Goal: Information Seeking & Learning: Find specific fact

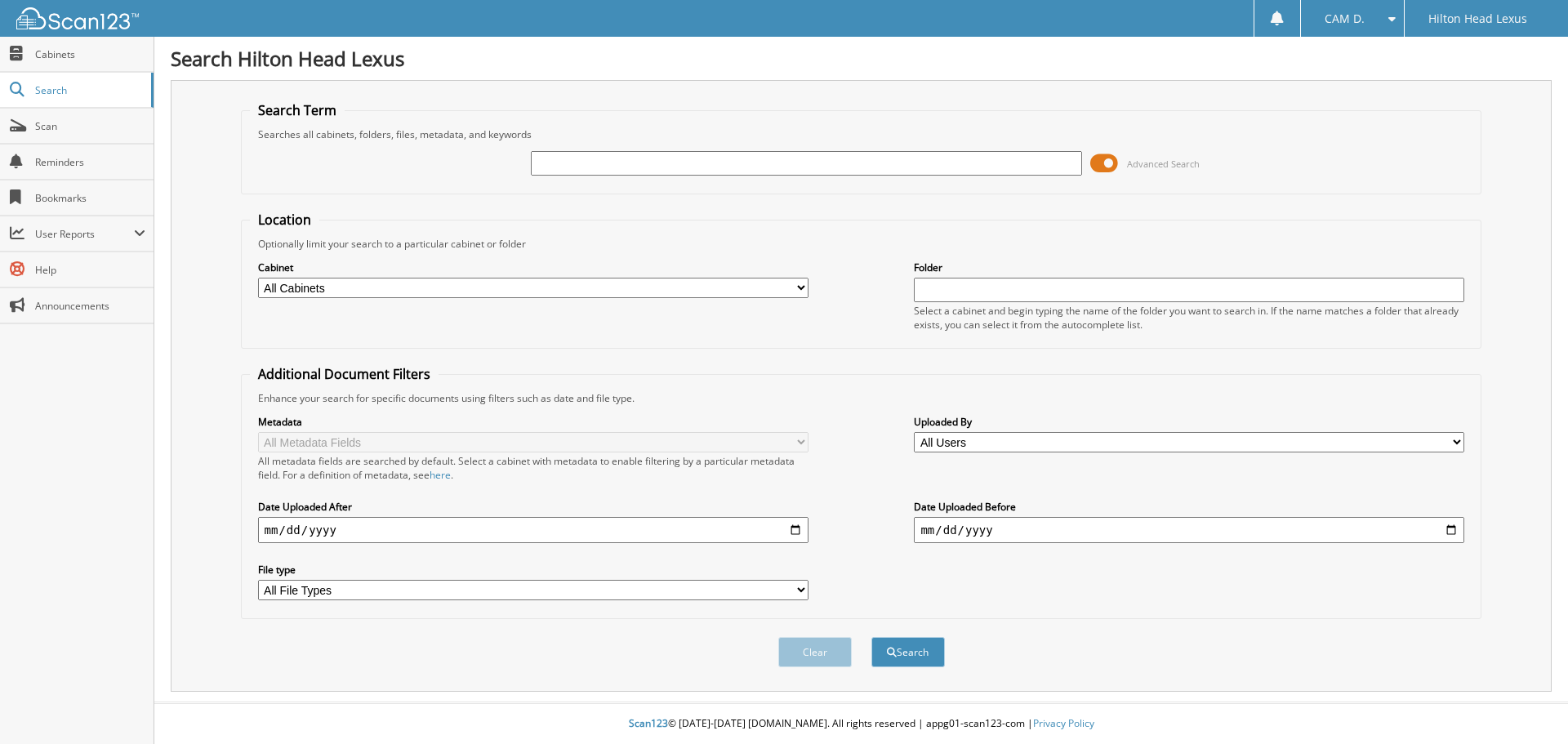
drag, startPoint x: 0, startPoint y: 0, endPoint x: 727, endPoint y: 167, distance: 745.9
click at [727, 167] on input "text" at bounding box center [806, 163] width 551 height 25
type input "[PERSON_NAME]"
click at [872, 637] on button "Search" at bounding box center [908, 653] width 74 height 30
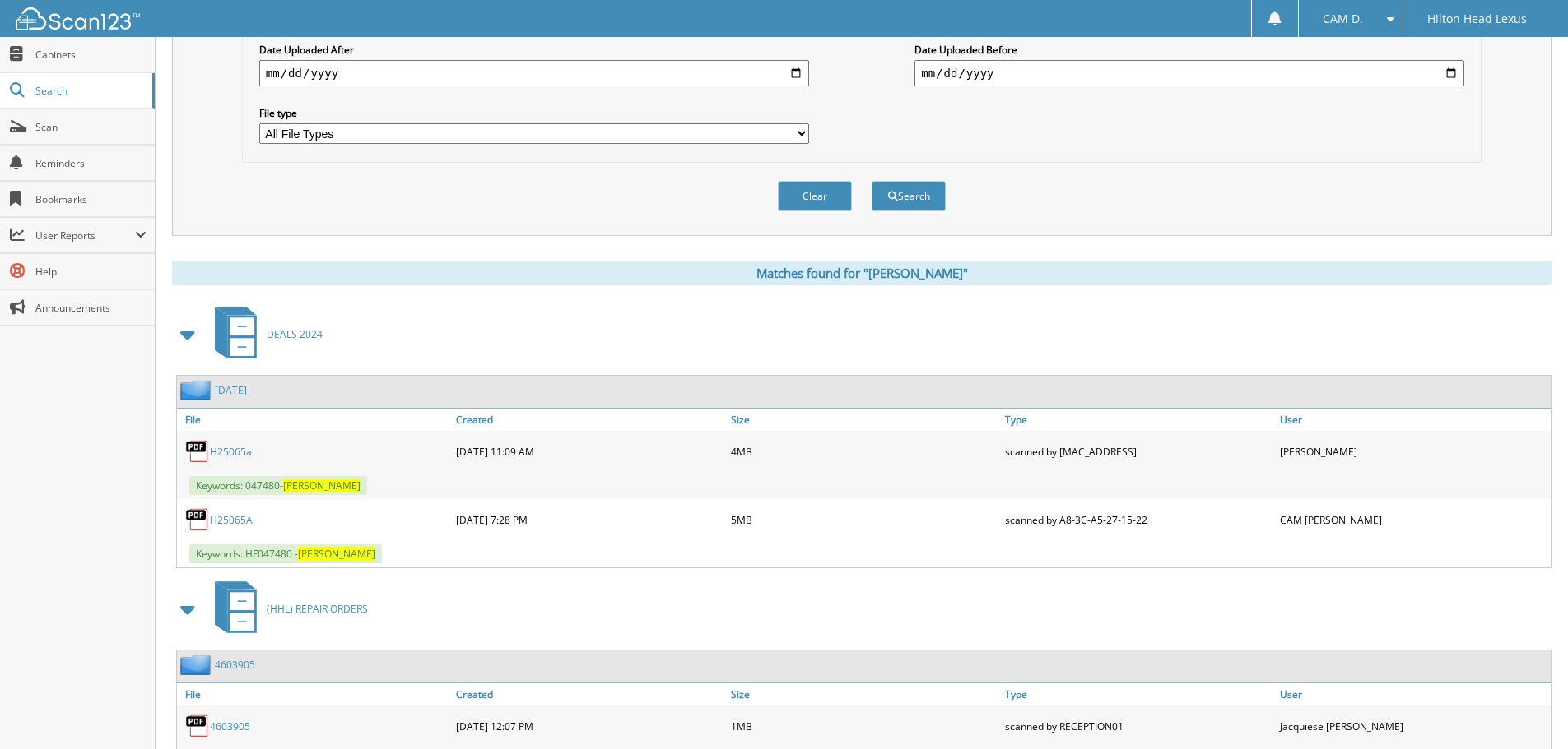
scroll to position [493, 0]
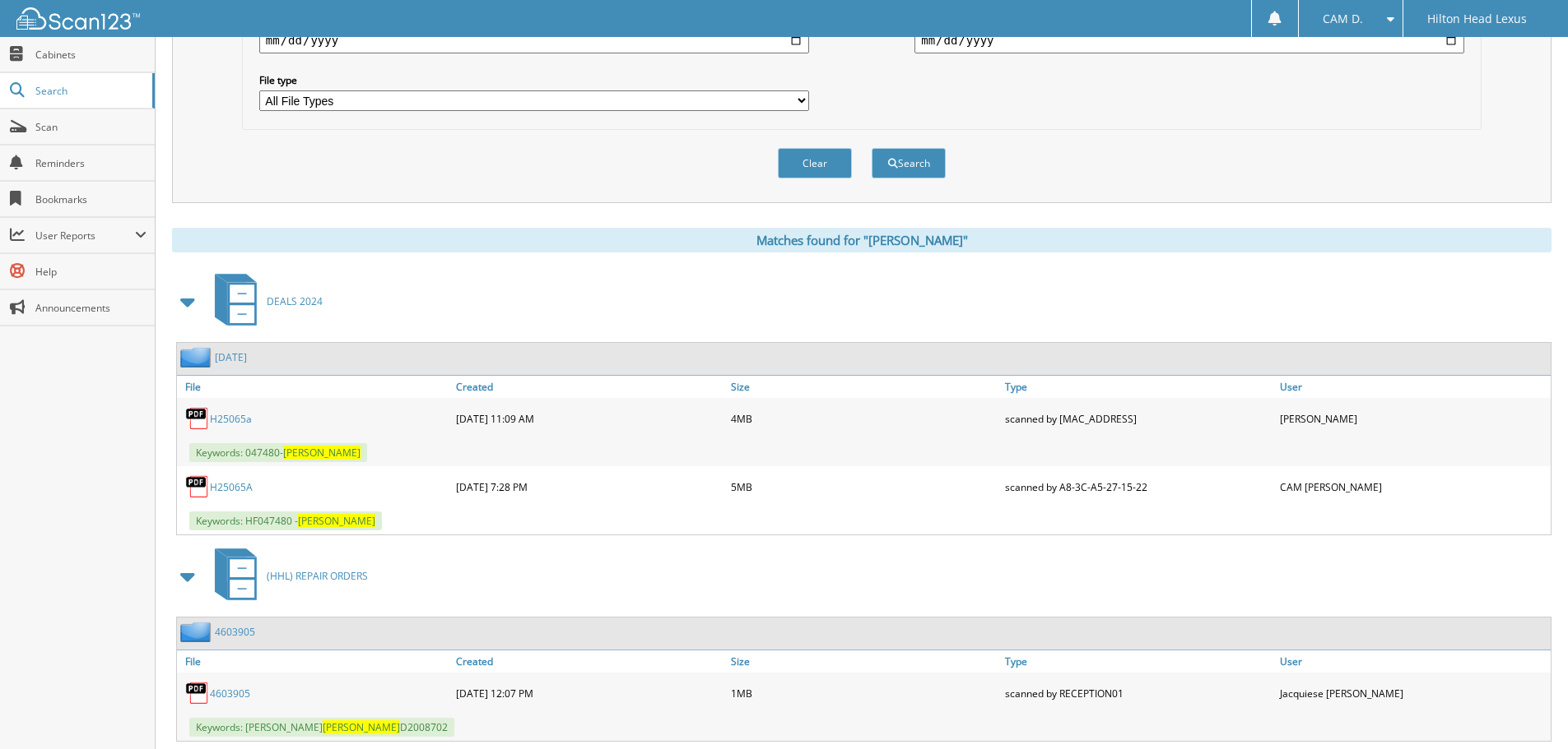
click at [229, 487] on link "H25065A" at bounding box center [231, 487] width 43 height 14
